Goal: Task Accomplishment & Management: Use online tool/utility

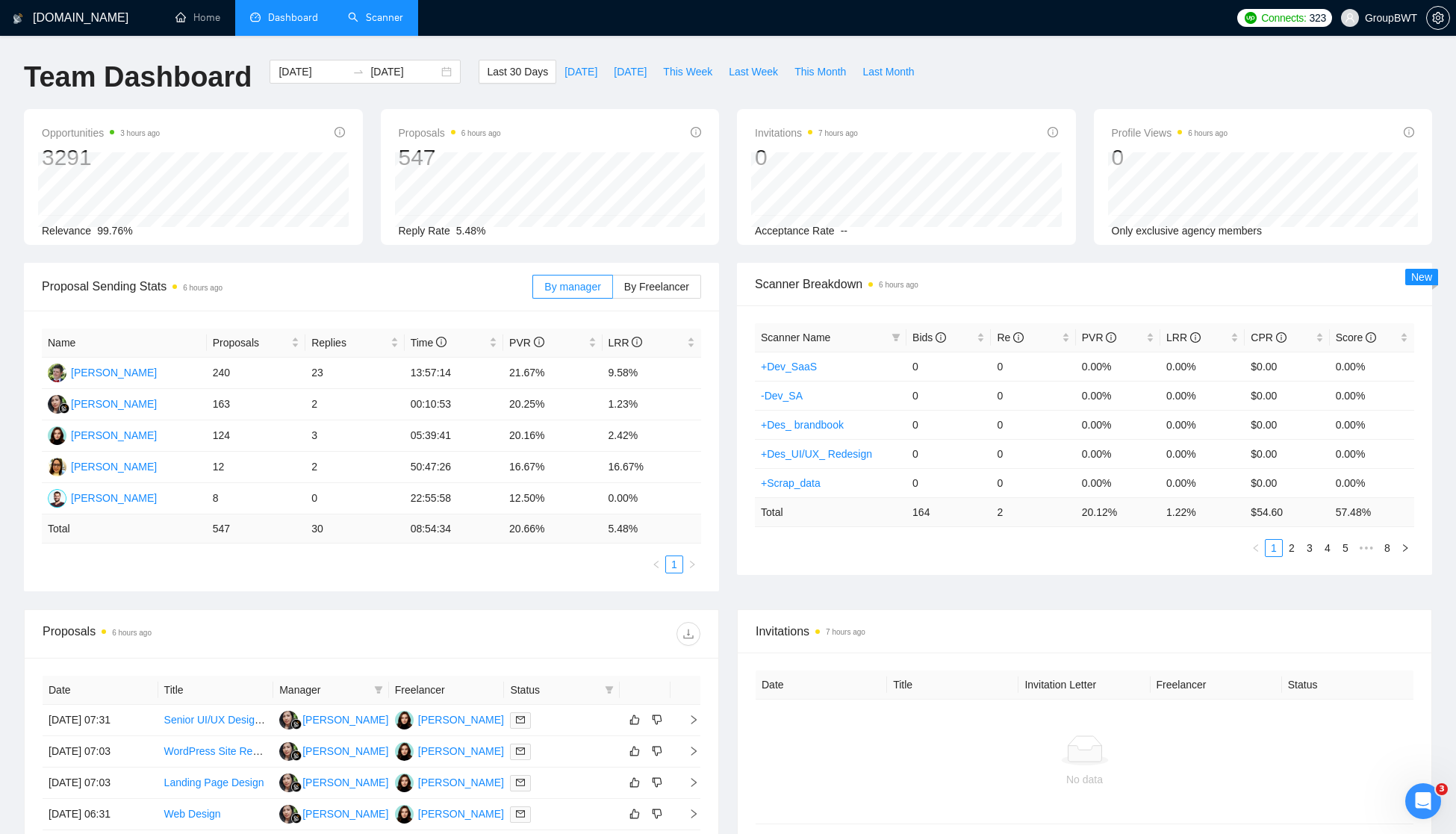
click at [366, 16] on link "Scanner" at bounding box center [375, 17] width 55 height 12
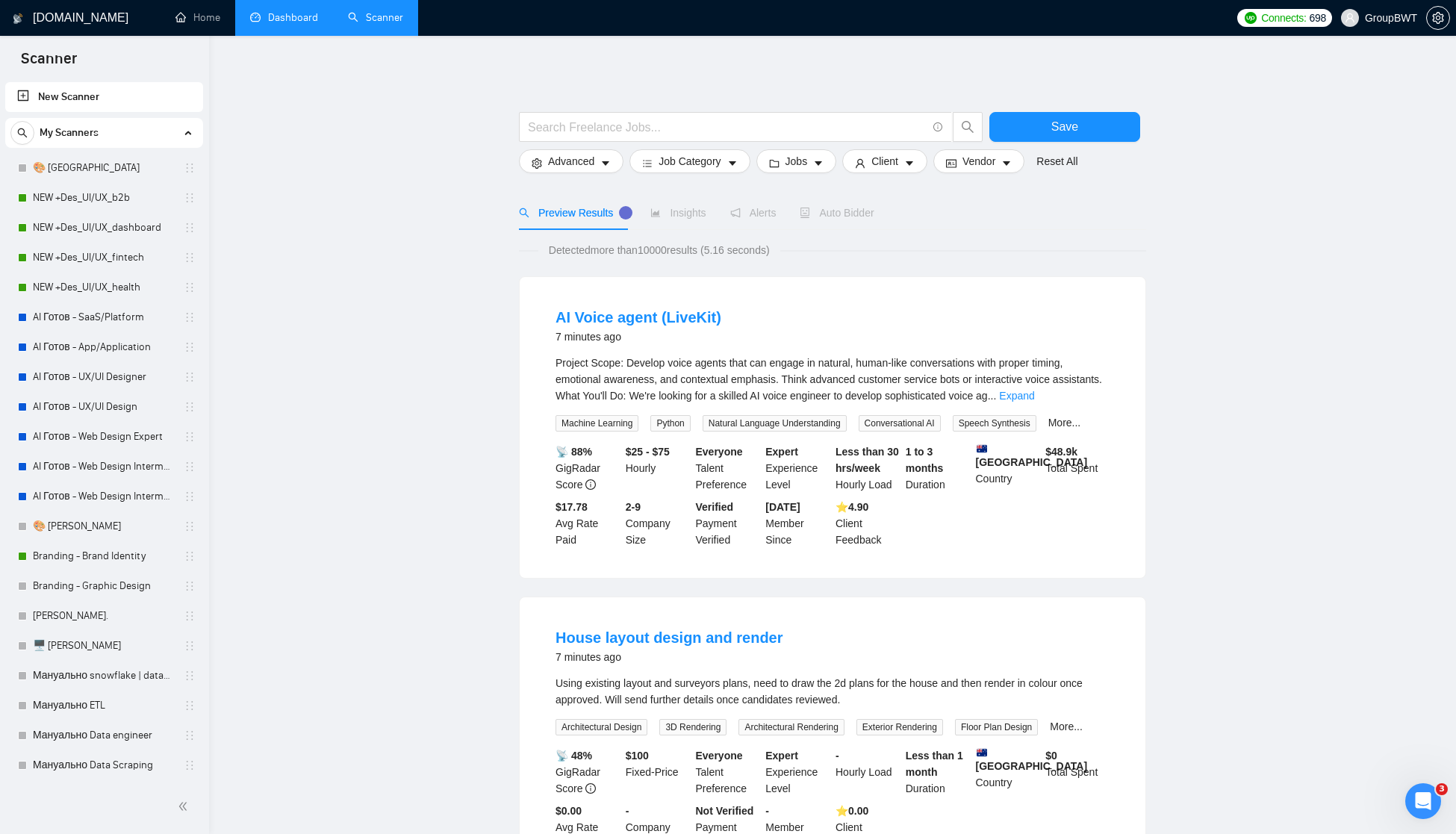
click at [289, 22] on link "Dashboard" at bounding box center [284, 17] width 68 height 12
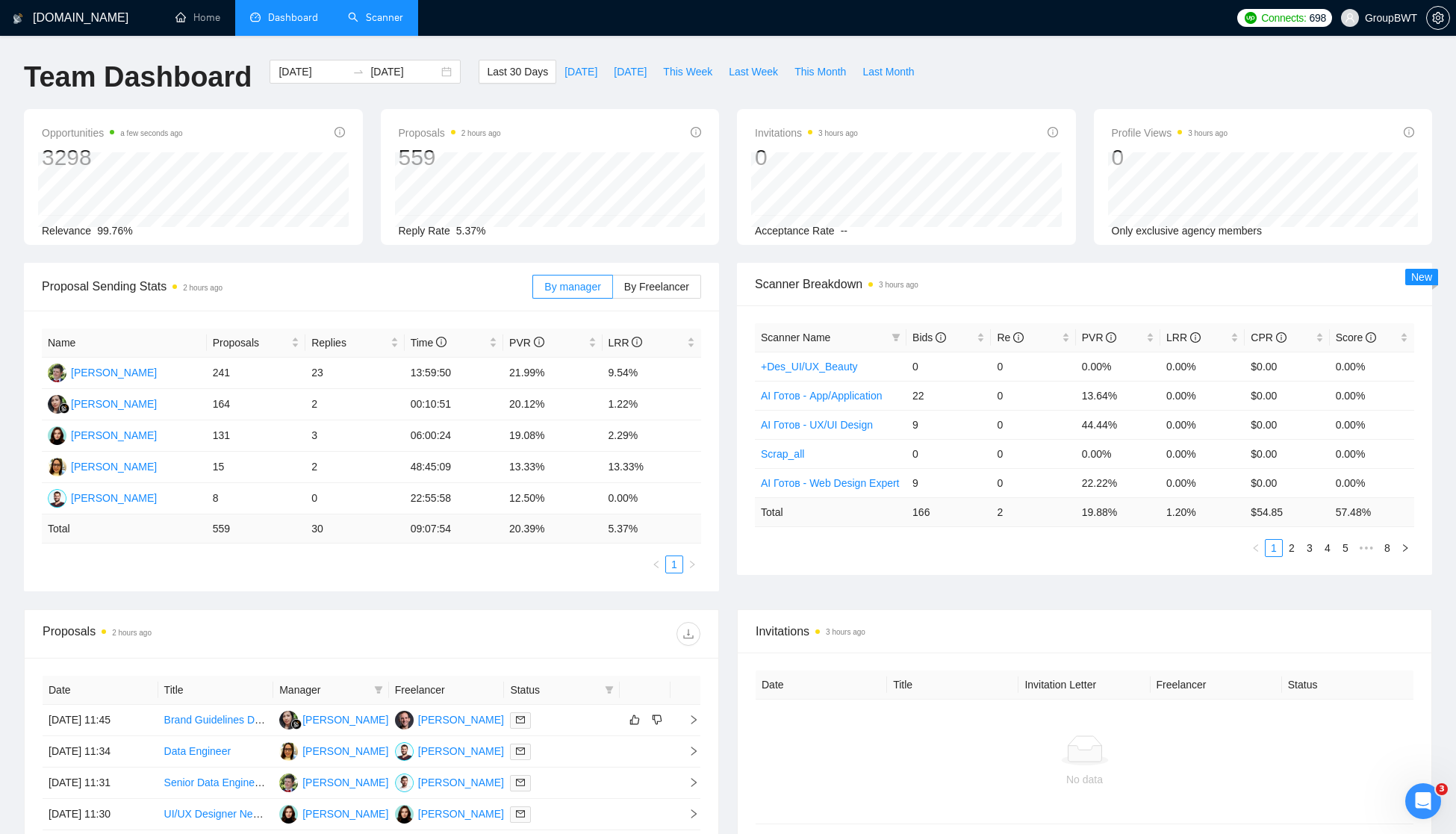
click at [379, 16] on link "Scanner" at bounding box center [375, 17] width 55 height 12
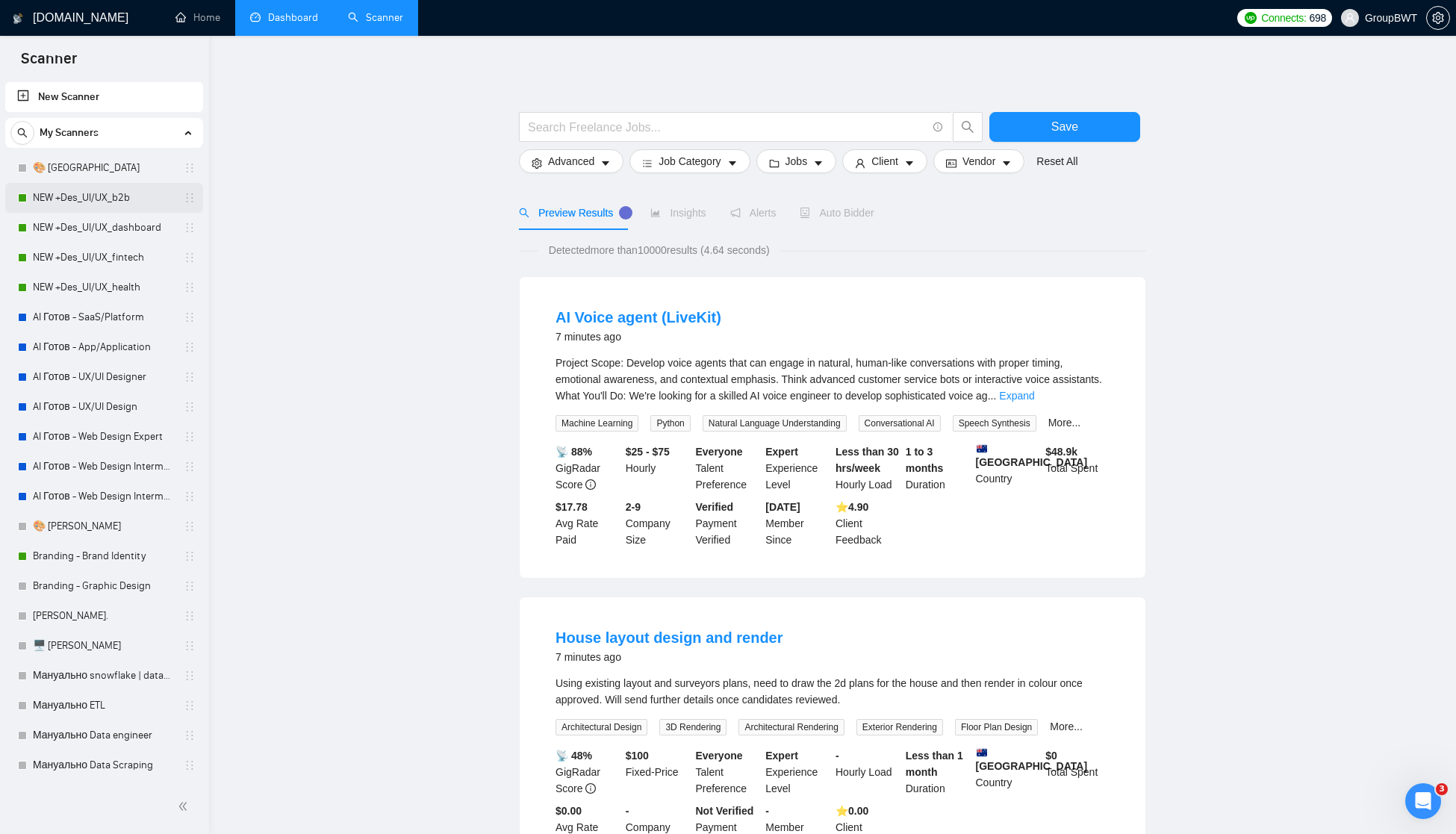
click at [107, 197] on link "NEW +Des_UI/UX_b2b" at bounding box center [103, 198] width 142 height 30
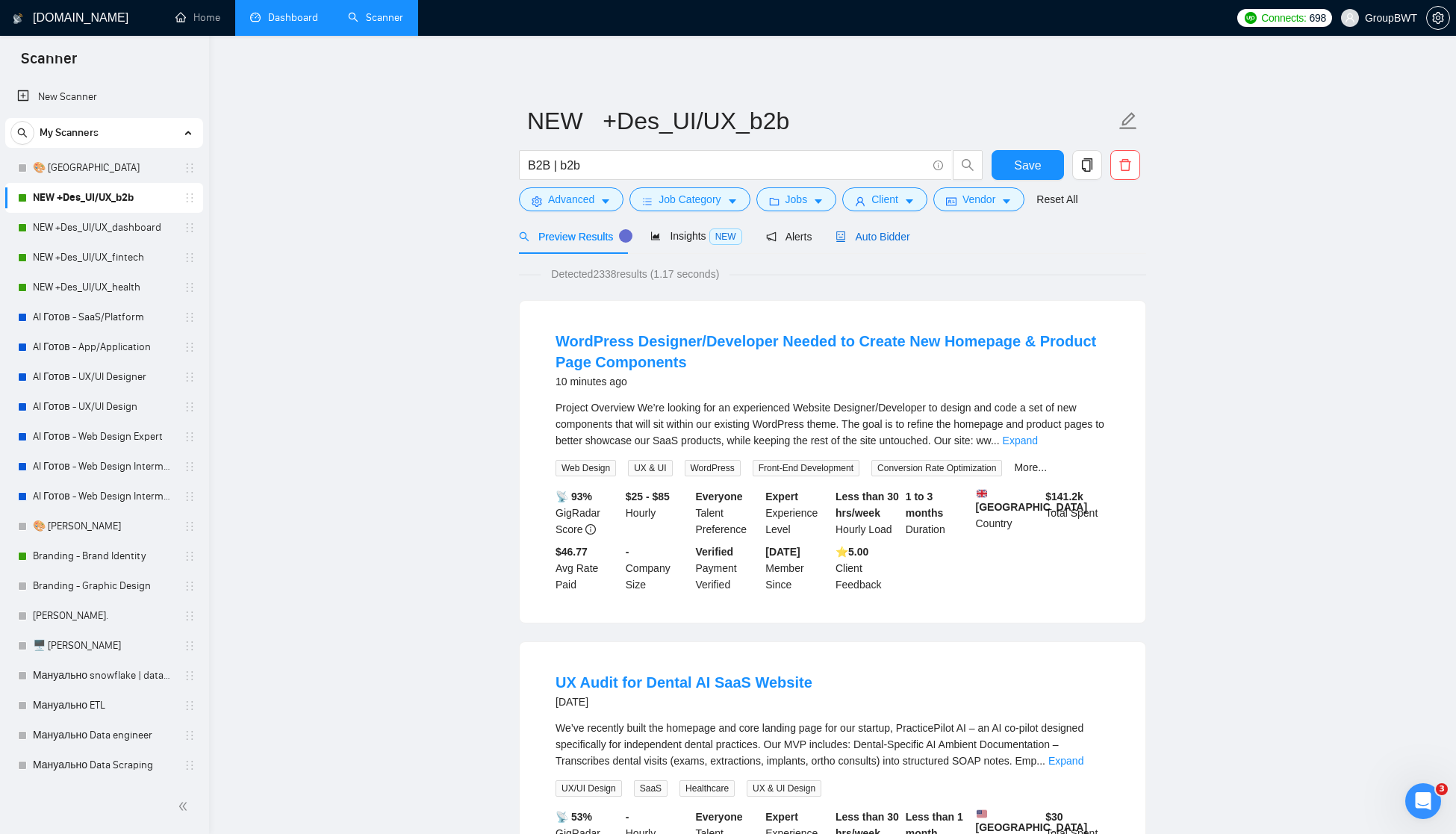
click at [885, 235] on span "Auto Bidder" at bounding box center [872, 237] width 74 height 12
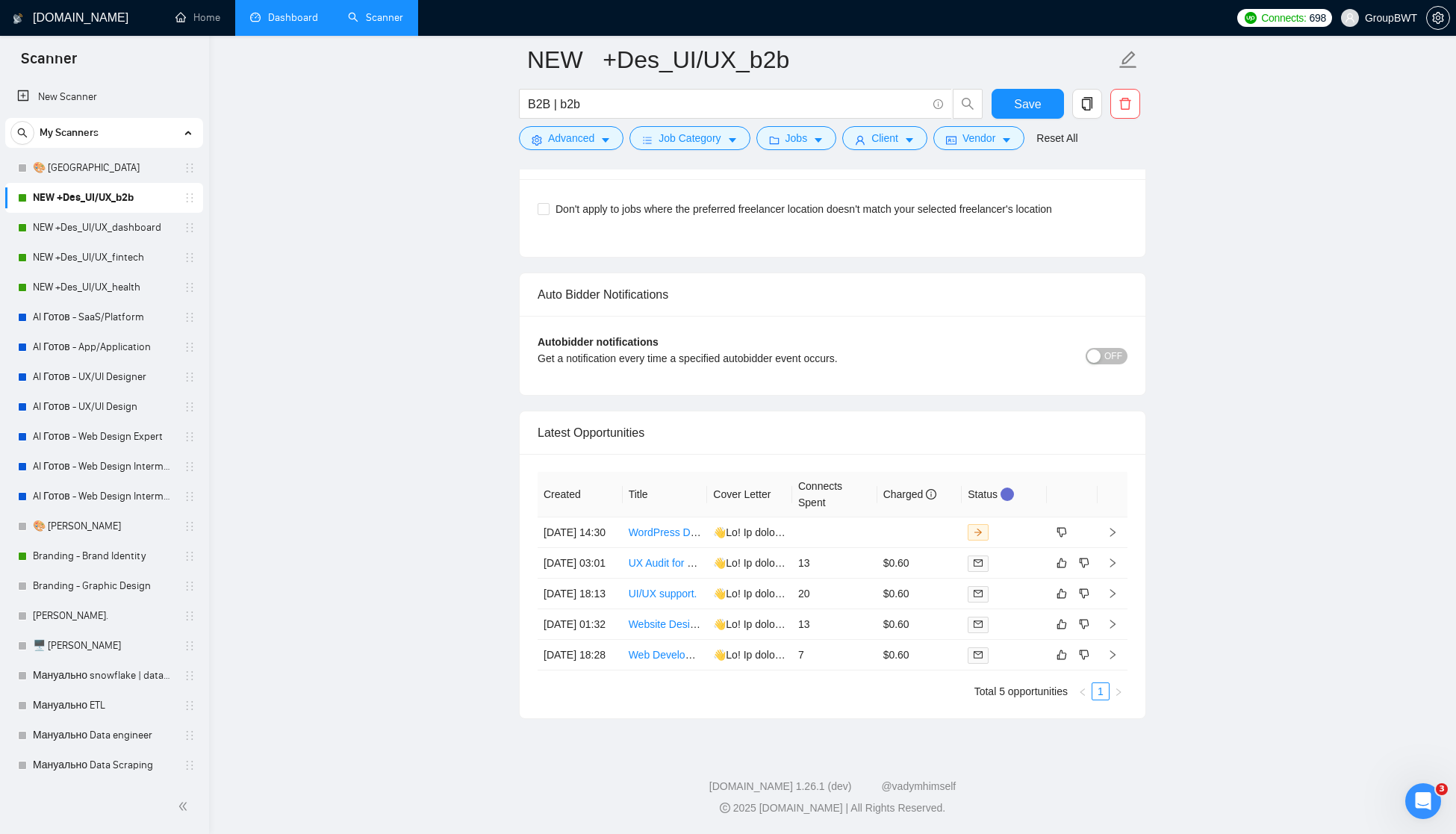
scroll to position [3600, 0]
click at [100, 282] on link "NEW +Des_UI/UX_health" at bounding box center [103, 288] width 142 height 30
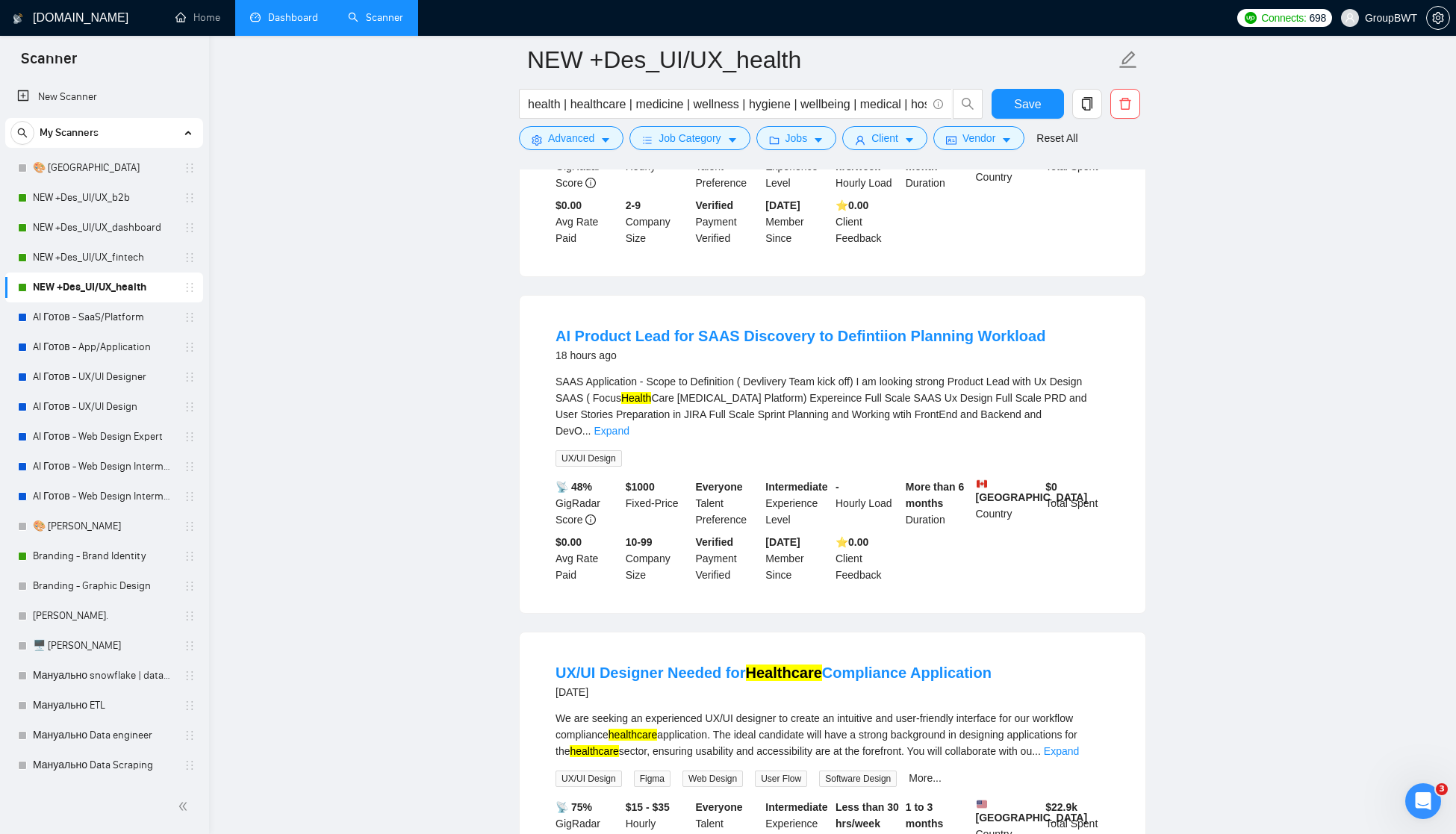
scroll to position [387, 0]
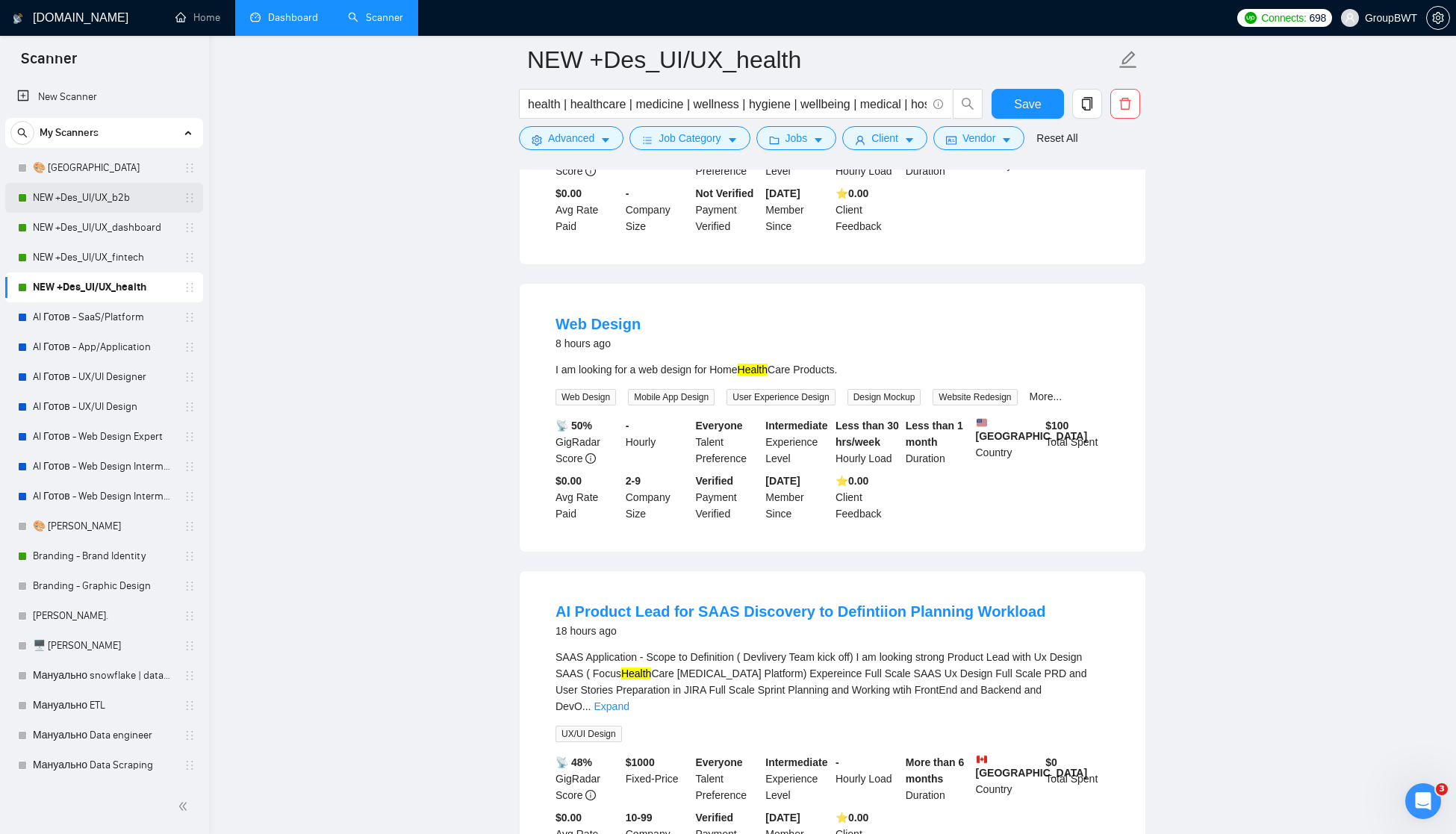
click at [92, 200] on link "NEW +Des_UI/UX_b2b" at bounding box center [103, 198] width 142 height 30
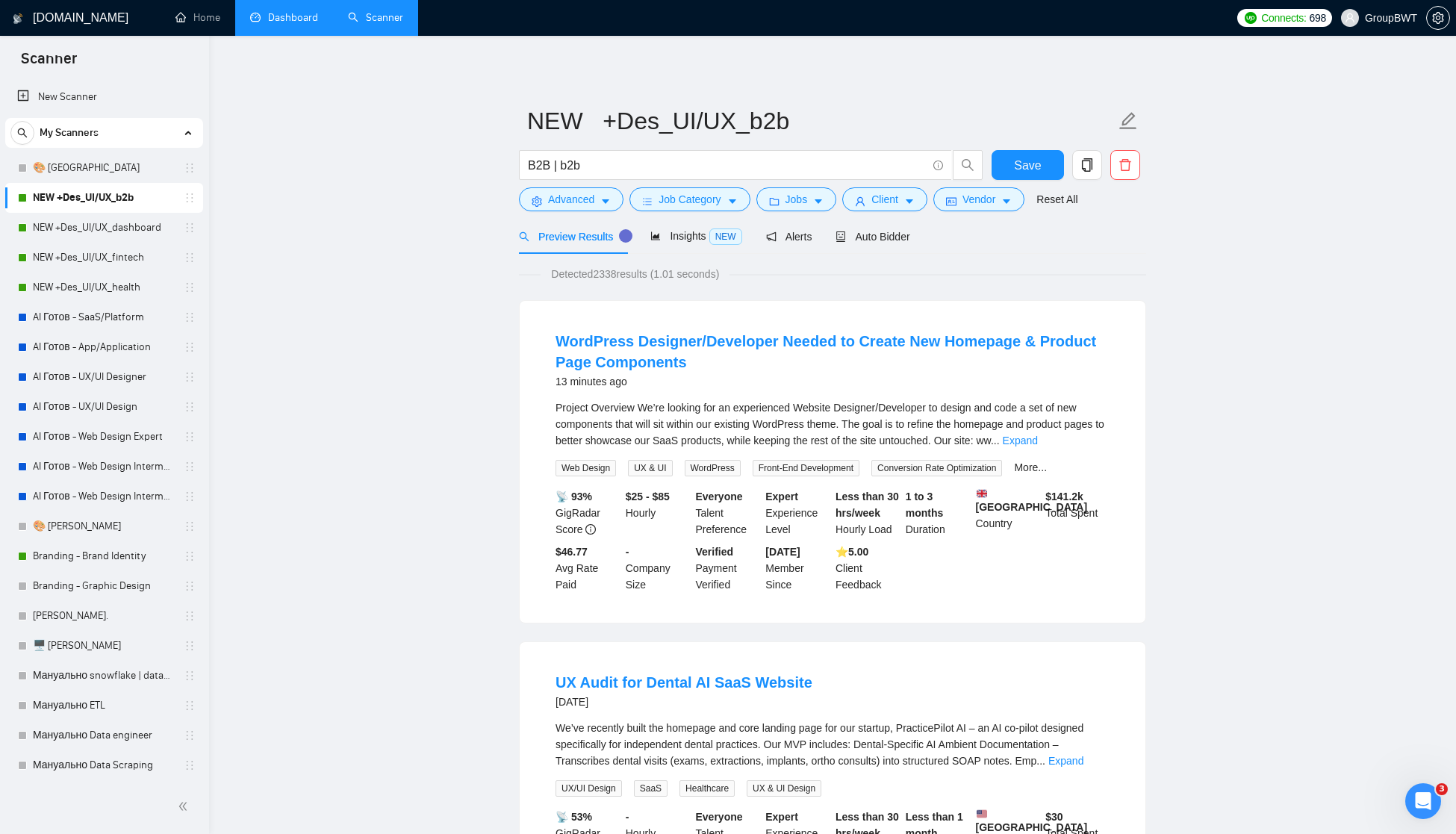
click at [282, 21] on link "Dashboard" at bounding box center [284, 17] width 68 height 12
